Goal: Navigation & Orientation: Find specific page/section

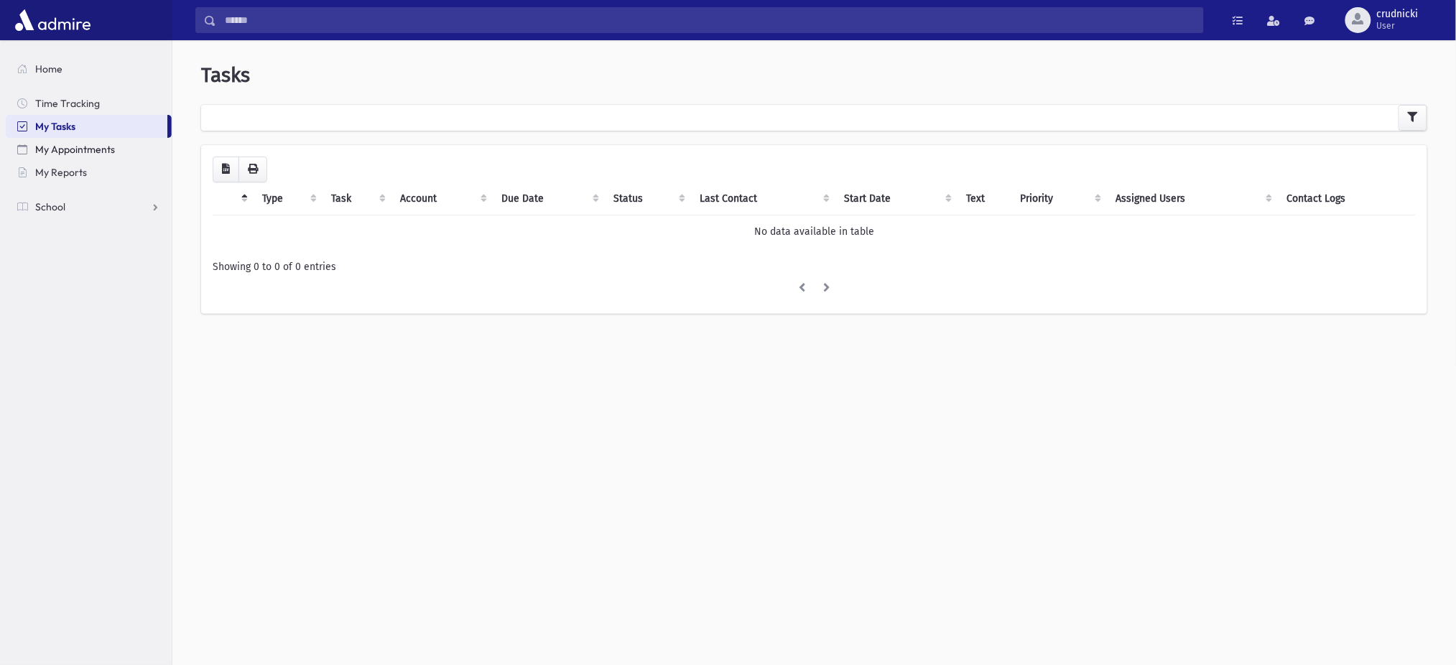
click at [88, 159] on link "My Appointments" at bounding box center [89, 149] width 166 height 23
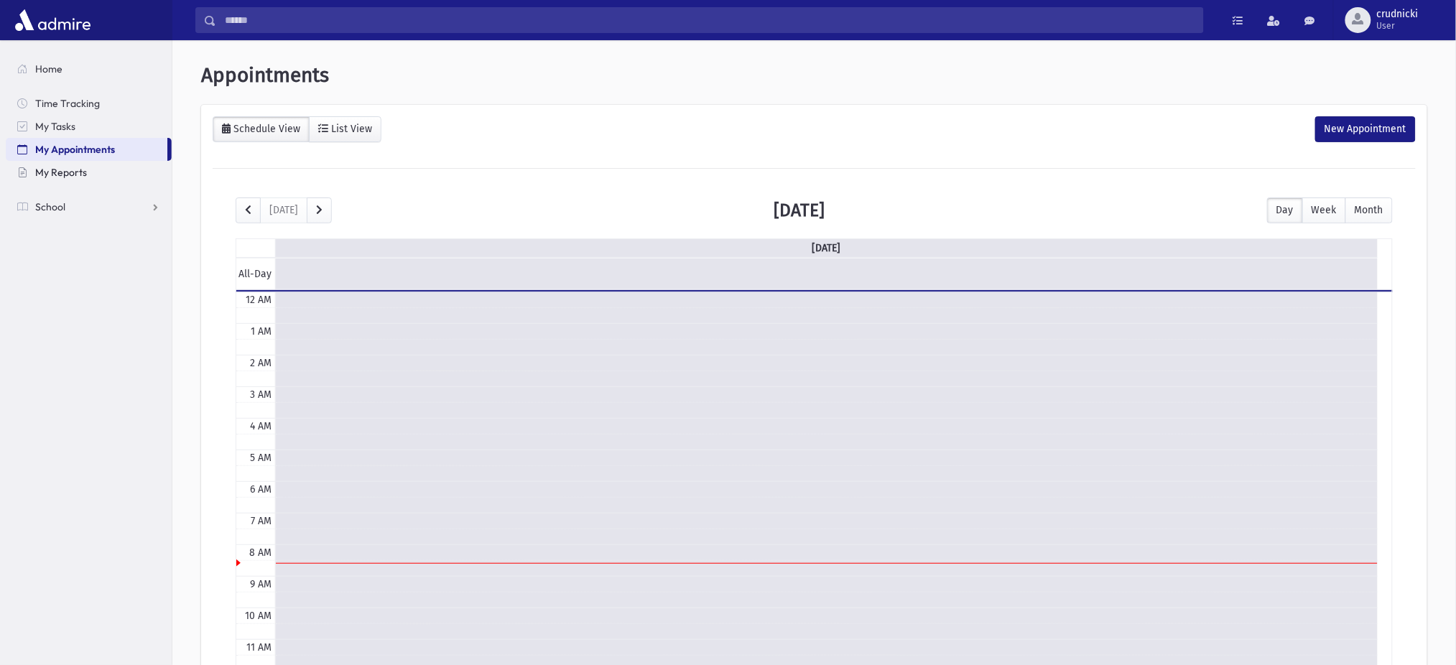
scroll to position [190, 0]
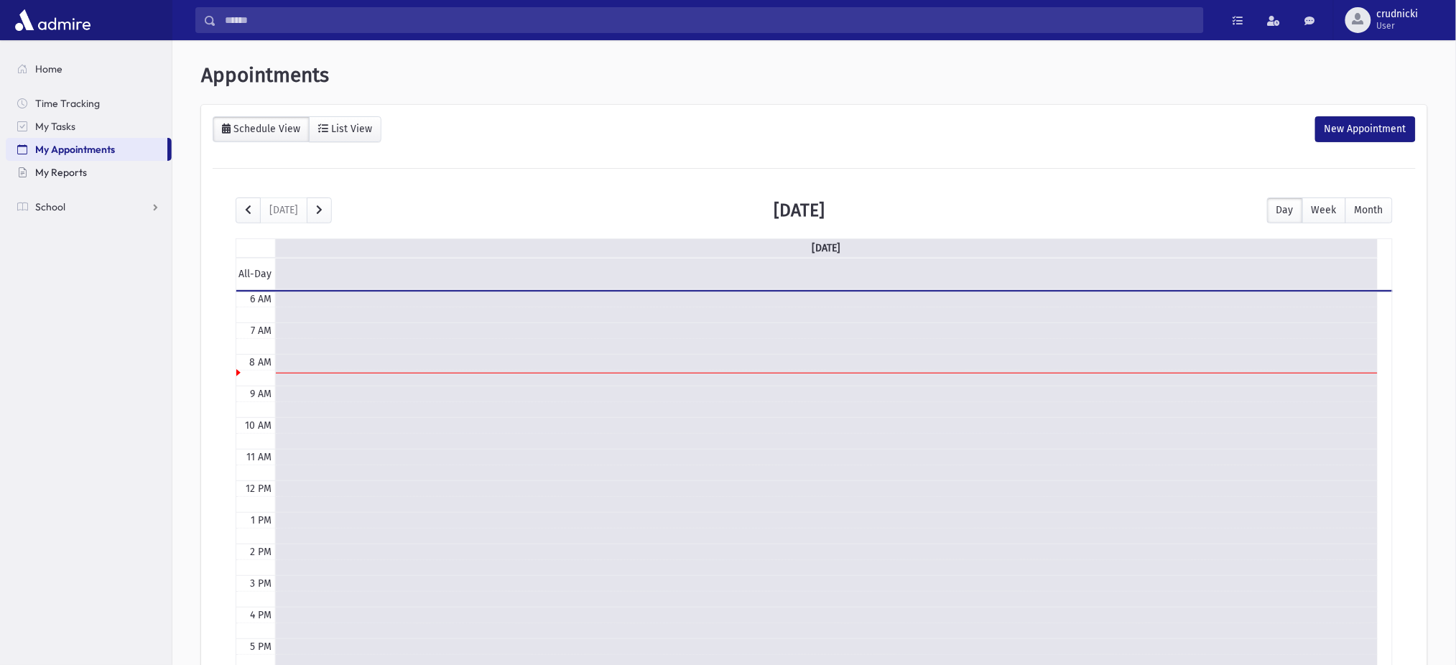
click at [76, 173] on span "My Reports" at bounding box center [61, 172] width 52 height 13
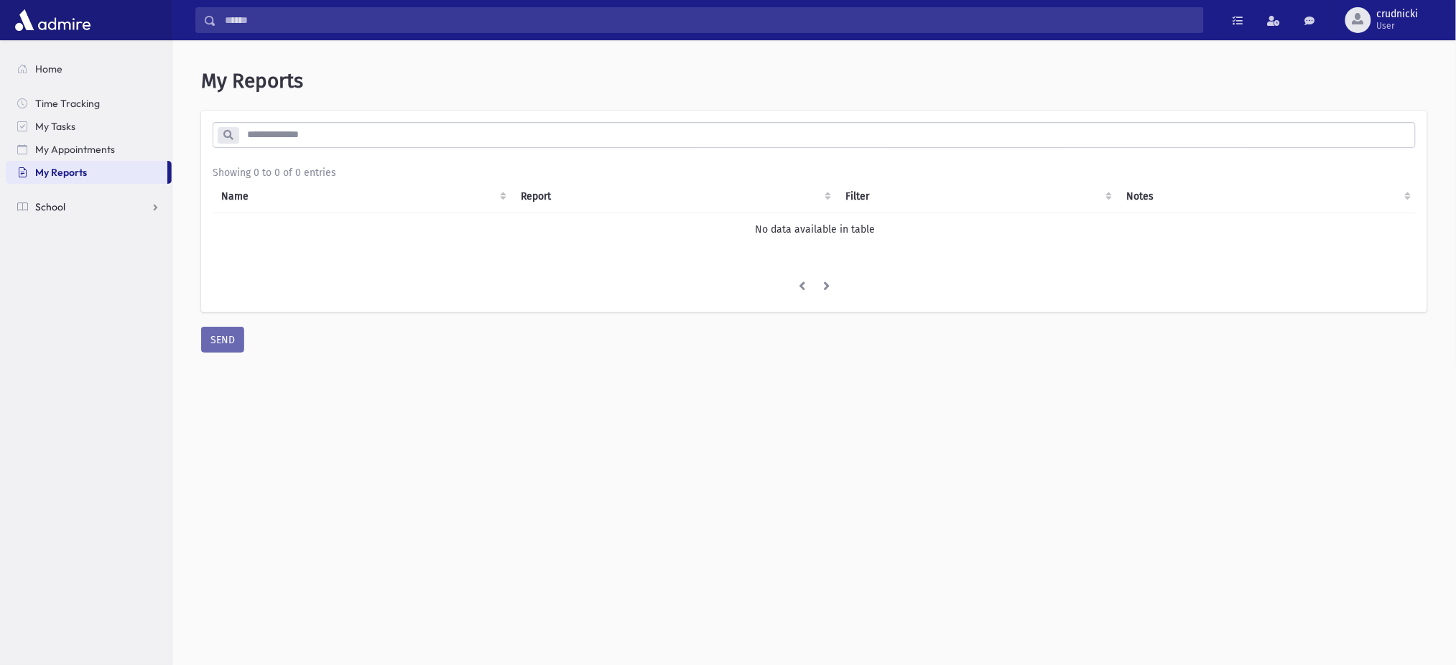
click at [56, 200] on span "School" at bounding box center [50, 206] width 30 height 13
click at [106, 369] on link "Report Cards" at bounding box center [89, 367] width 166 height 23
click at [62, 233] on span "Students" at bounding box center [62, 229] width 39 height 13
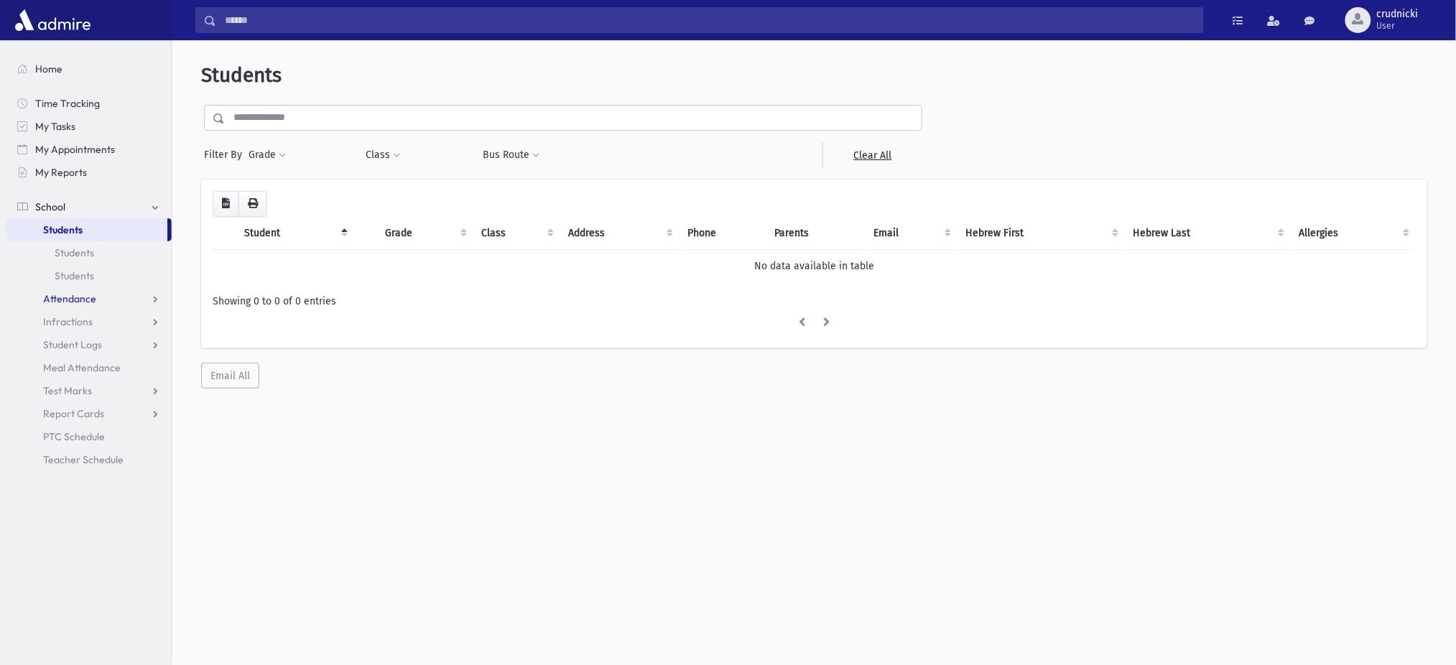
click at [72, 288] on link "Attendance" at bounding box center [89, 298] width 166 height 23
click at [77, 317] on span "Entry" at bounding box center [67, 321] width 24 height 13
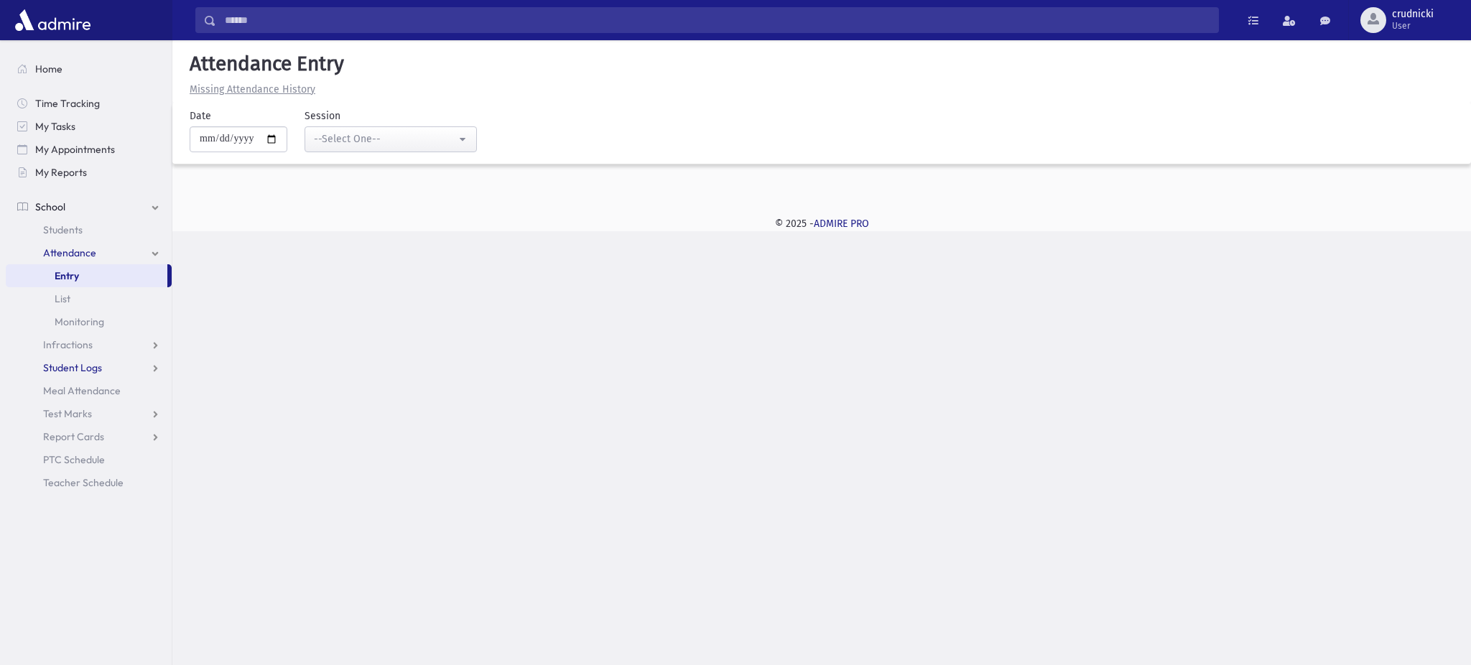
click at [60, 366] on span "Student Logs" at bounding box center [72, 367] width 59 height 13
click at [77, 415] on link "List" at bounding box center [89, 413] width 166 height 23
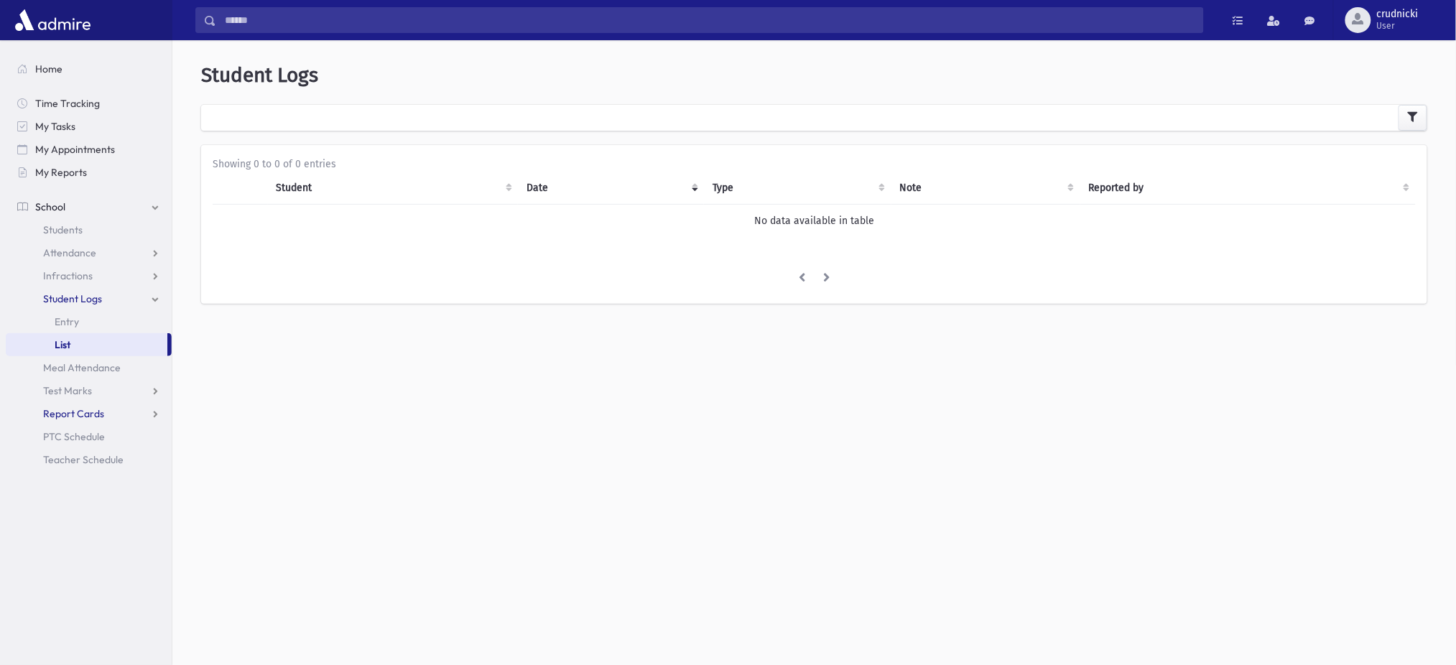
click at [75, 414] on span "Report Cards" at bounding box center [73, 413] width 61 height 13
click at [70, 476] on span "PTC Schedule" at bounding box center [74, 482] width 62 height 13
